Goal: Check status

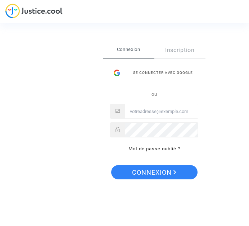
type input "[EMAIL_ADDRESS][DOMAIN_NAME]"
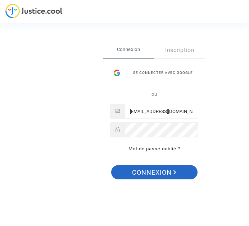
click at [157, 172] on span "Connexion" at bounding box center [154, 172] width 44 height 15
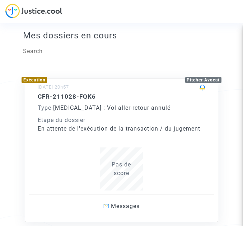
click at [126, 176] on span "Pas de score" at bounding box center [121, 168] width 19 height 15
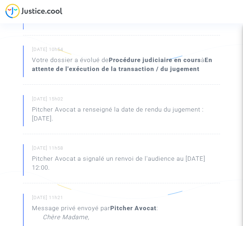
scroll to position [180, 0]
click at [132, 63] on b "Procédure judiciaire en cours" at bounding box center [155, 59] width 92 height 7
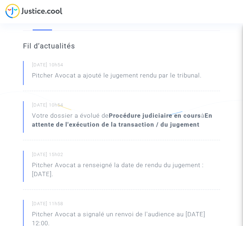
scroll to position [118, 0]
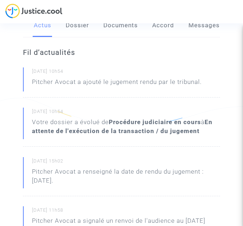
click at [76, 37] on link "Dossier" at bounding box center [77, 26] width 23 height 24
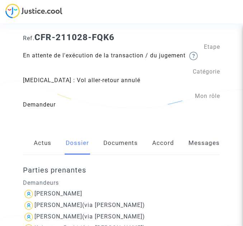
click at [152, 155] on link "Accord" at bounding box center [163, 143] width 22 height 24
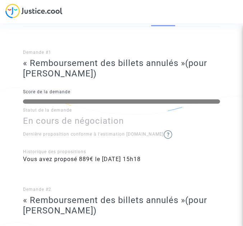
scroll to position [128, 0]
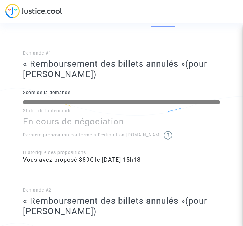
click at [189, 27] on link "Messages" at bounding box center [204, 16] width 31 height 24
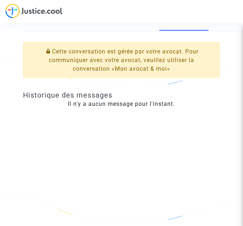
scroll to position [195, 0]
